Goal: Check status: Check status

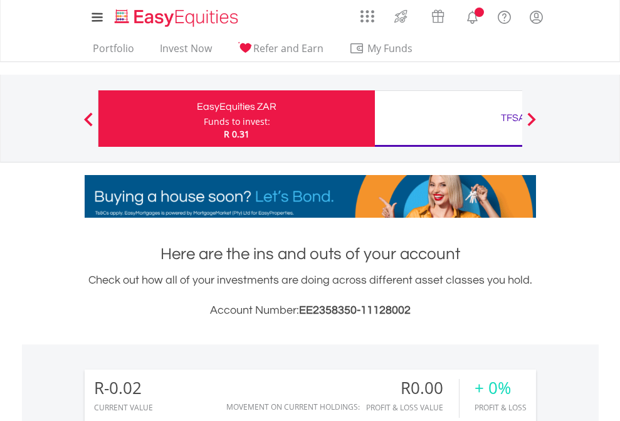
scroll to position [120, 197]
click at [204, 119] on div "Funds to invest:" at bounding box center [237, 121] width 66 height 13
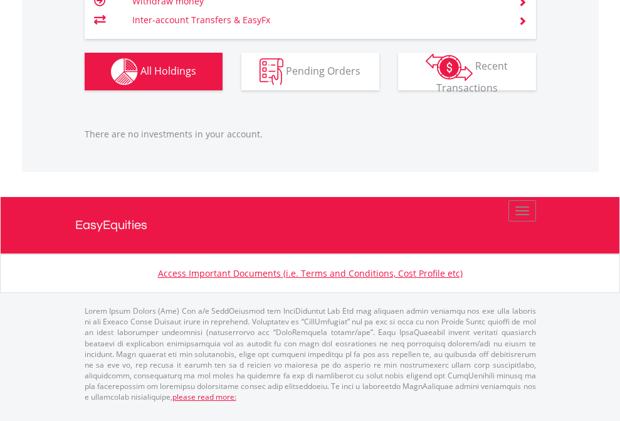
scroll to position [120, 197]
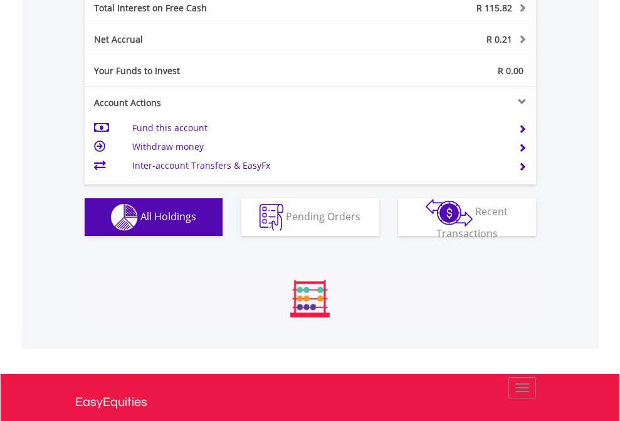
scroll to position [1445, 0]
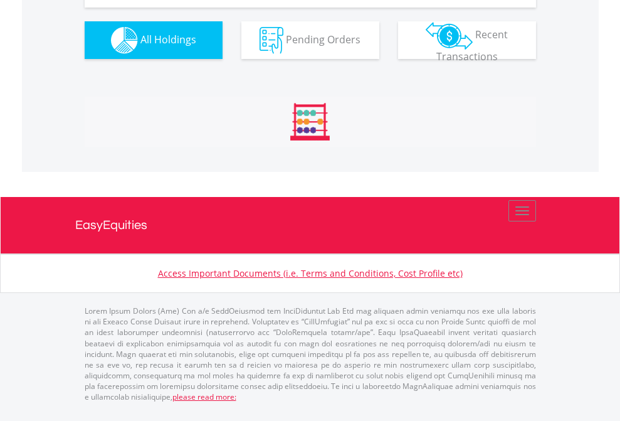
scroll to position [1395, 0]
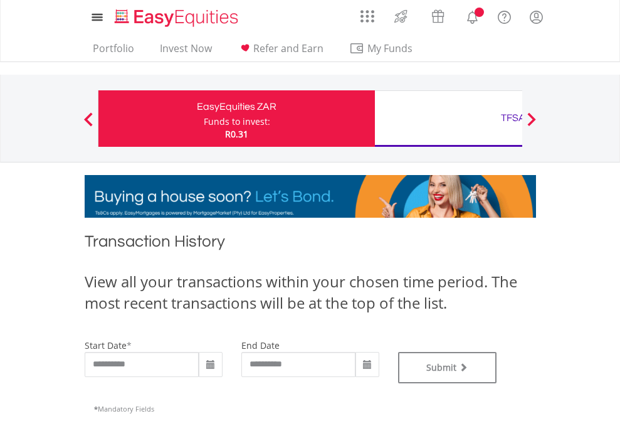
type input "**********"
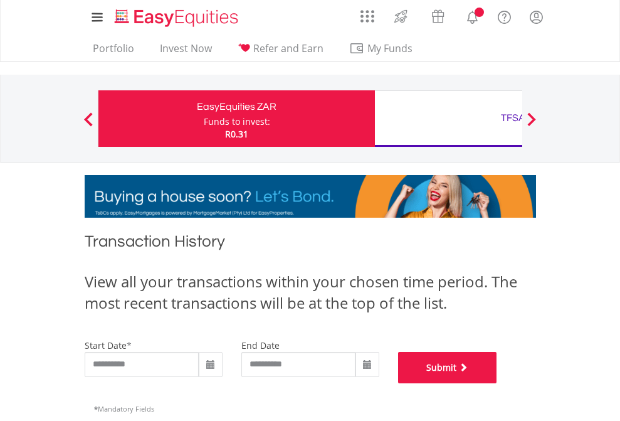
click at [497, 383] on button "Submit" at bounding box center [447, 367] width 99 height 31
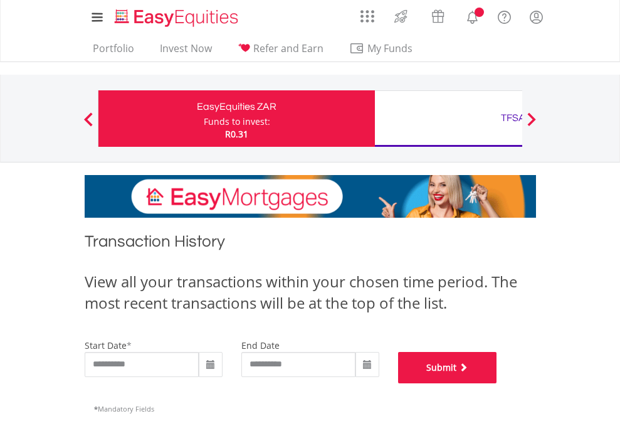
scroll to position [509, 0]
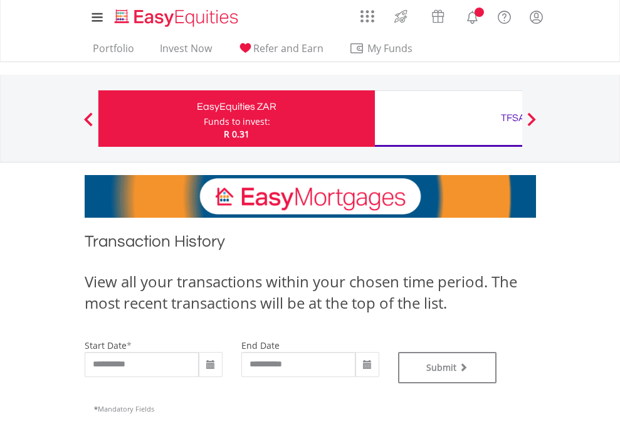
click at [448, 119] on div "TFSA" at bounding box center [513, 118] width 261 height 18
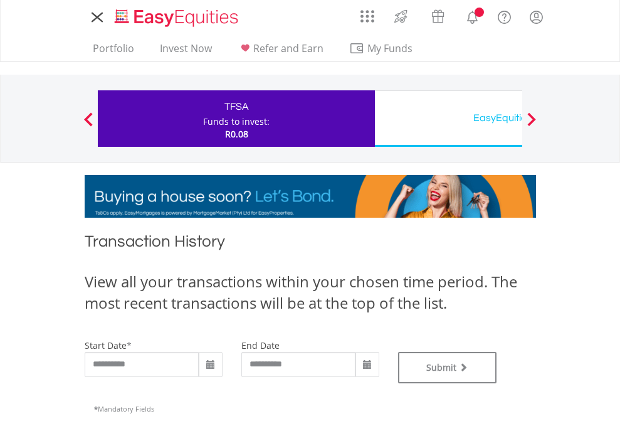
type input "**********"
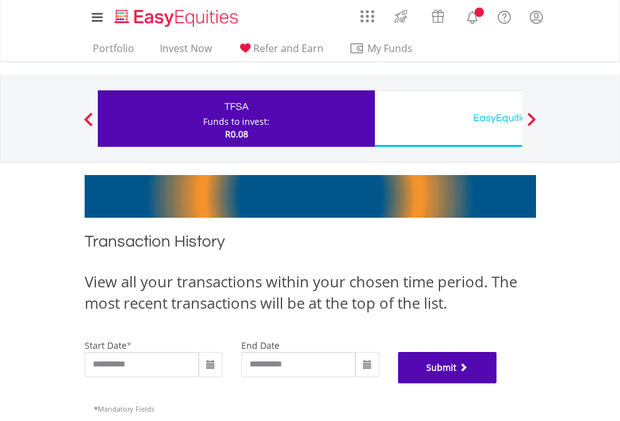
click at [497, 383] on button "Submit" at bounding box center [447, 367] width 99 height 31
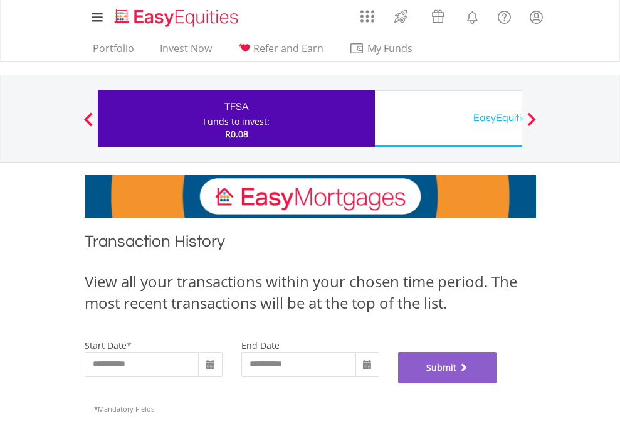
scroll to position [509, 0]
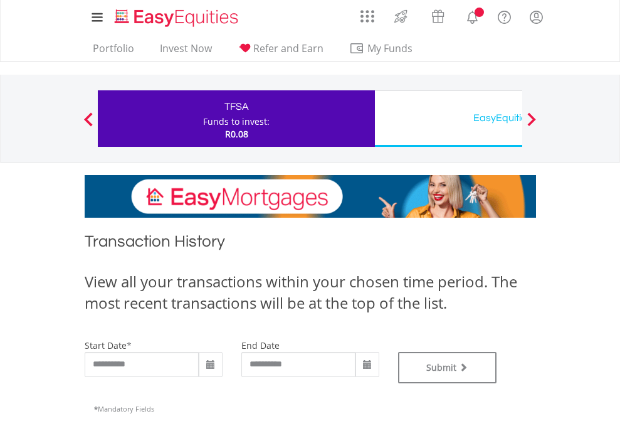
click at [448, 119] on div "EasyEquities USD" at bounding box center [513, 118] width 261 height 18
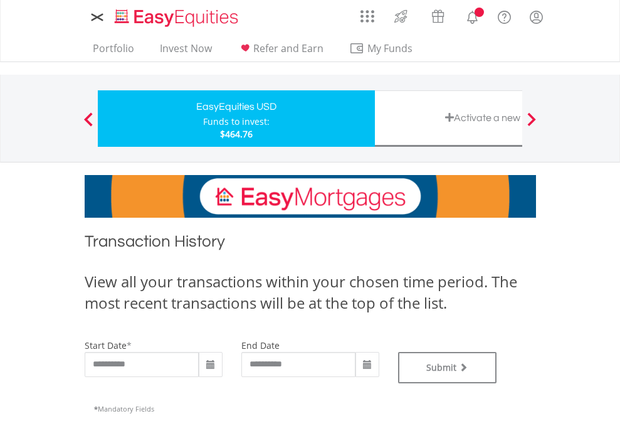
type input "**********"
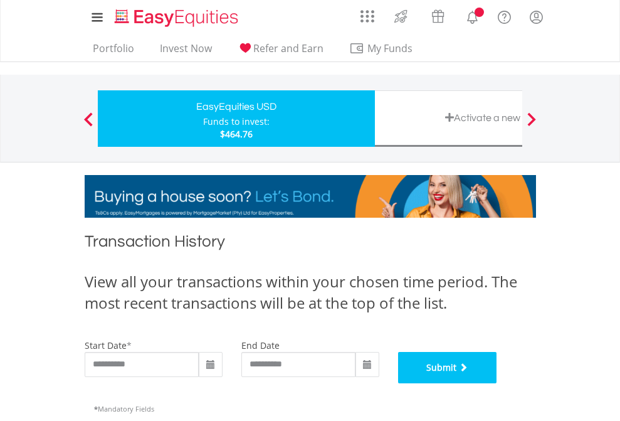
click at [497, 383] on button "Submit" at bounding box center [447, 367] width 99 height 31
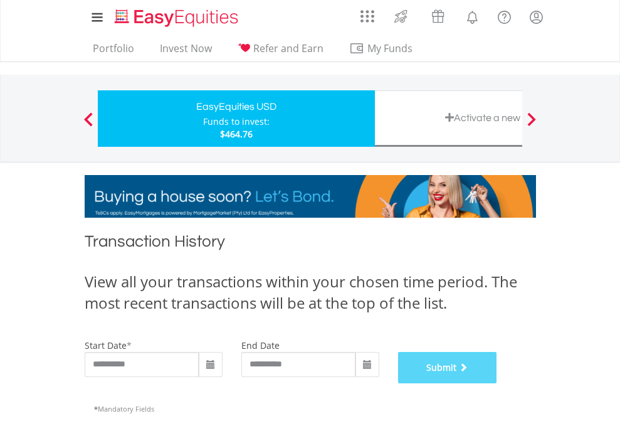
scroll to position [509, 0]
